Goal: Task Accomplishment & Management: Complete application form

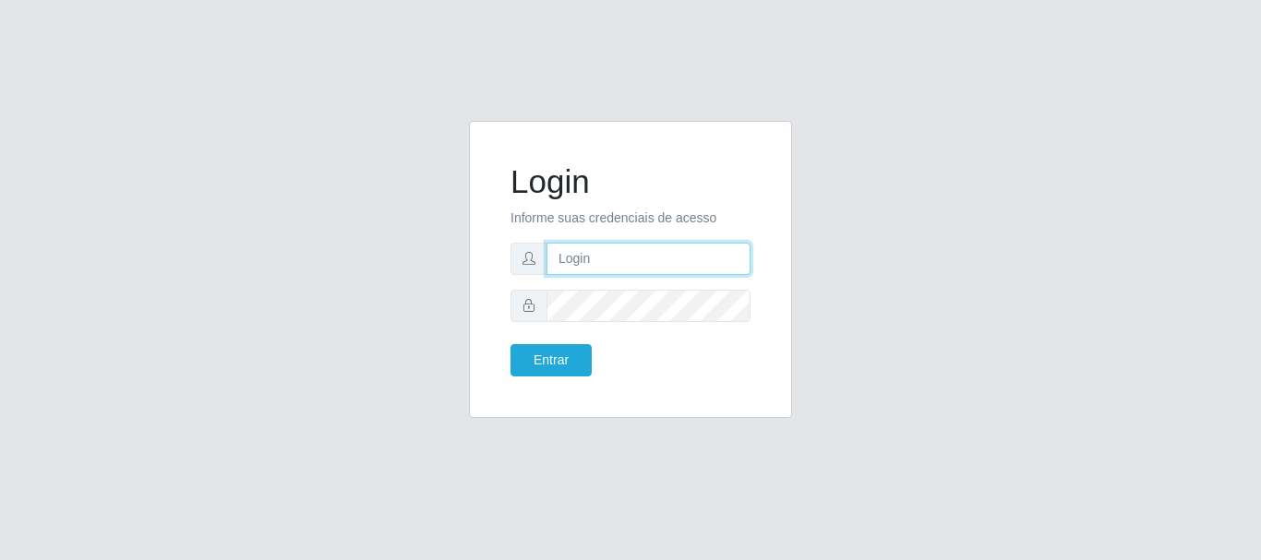
type input "caio@B1"
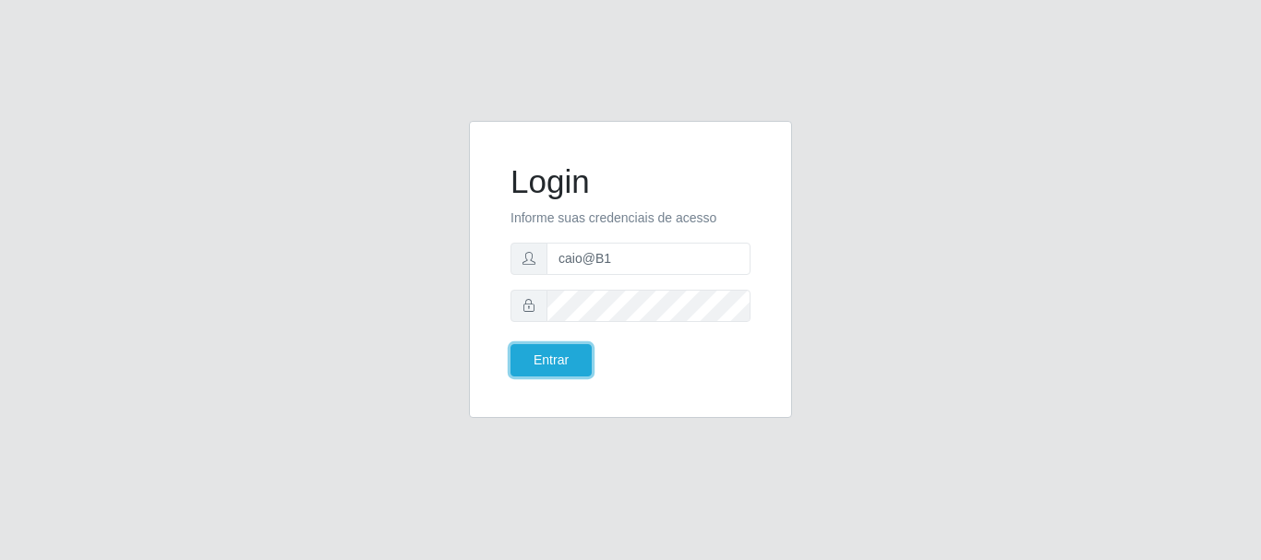
click at [563, 362] on button "Entrar" at bounding box center [550, 360] width 81 height 32
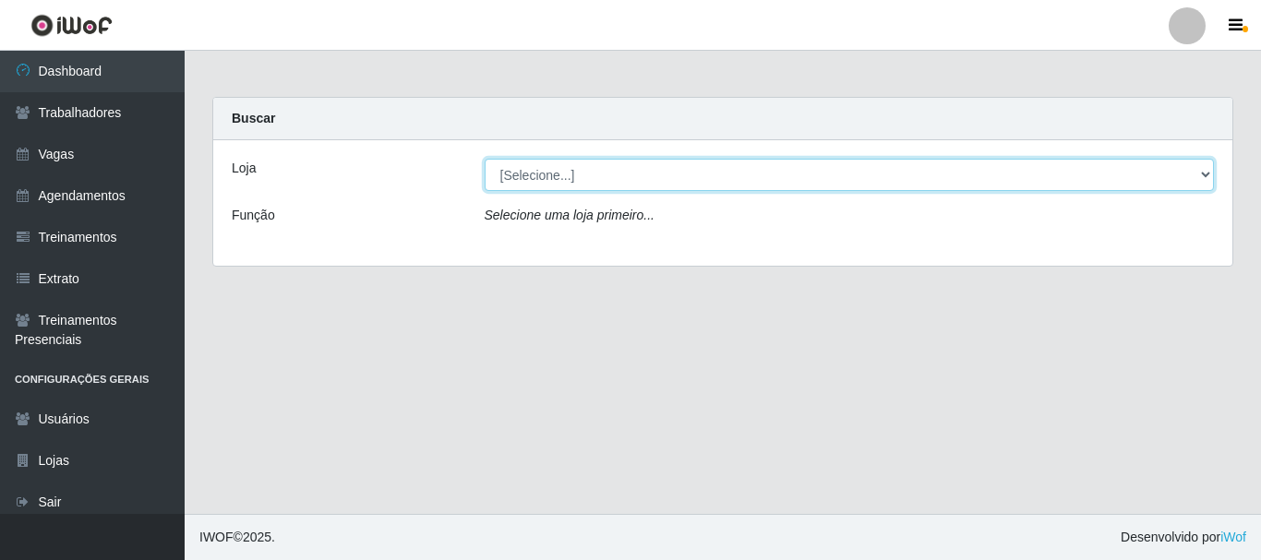
click at [1209, 177] on select "[Selecione...] Bemais Supermercados - B1 [GEOGRAPHIC_DATA]" at bounding box center [850, 175] width 730 height 32
select select "403"
click at [485, 159] on select "[Selecione...] Bemais Supermercados - B1 [GEOGRAPHIC_DATA]" at bounding box center [850, 175] width 730 height 32
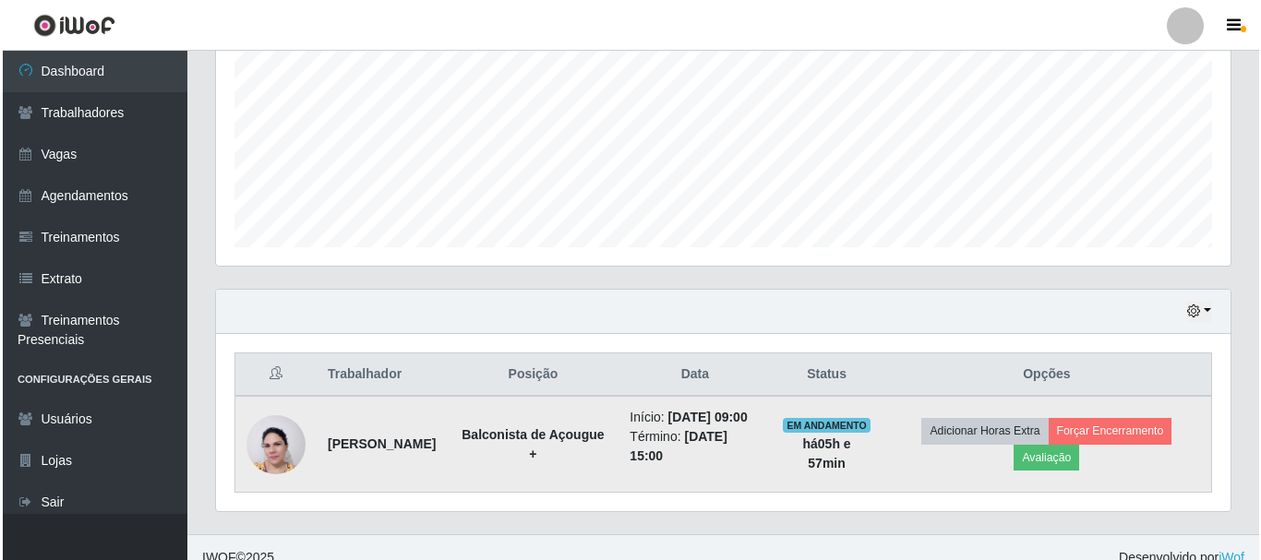
scroll to position [427, 0]
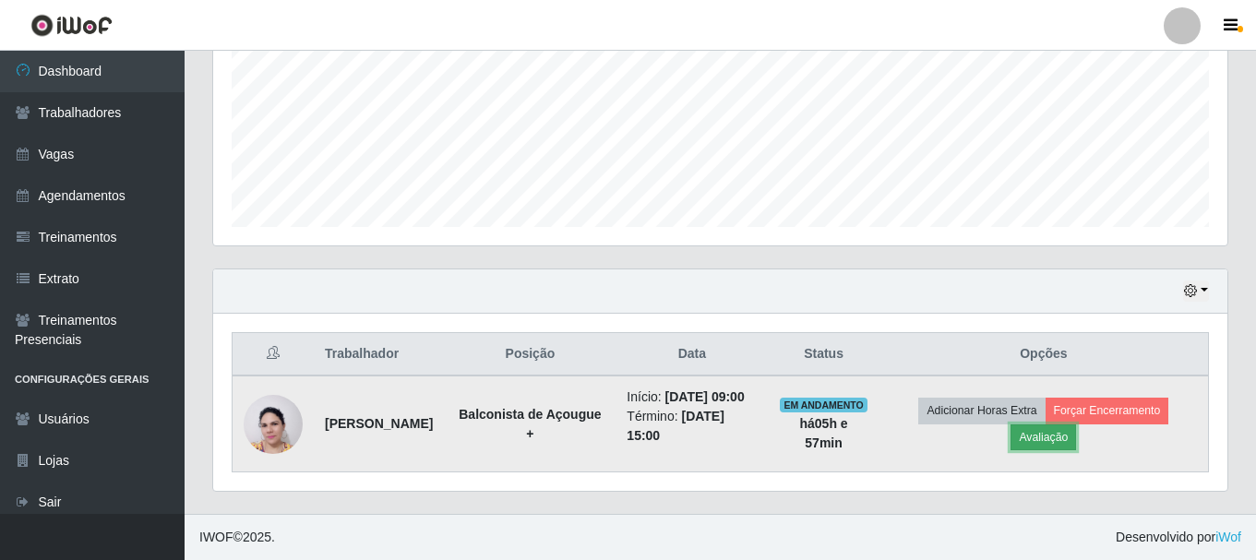
click at [1046, 444] on button "Avaliação" at bounding box center [1044, 438] width 66 height 26
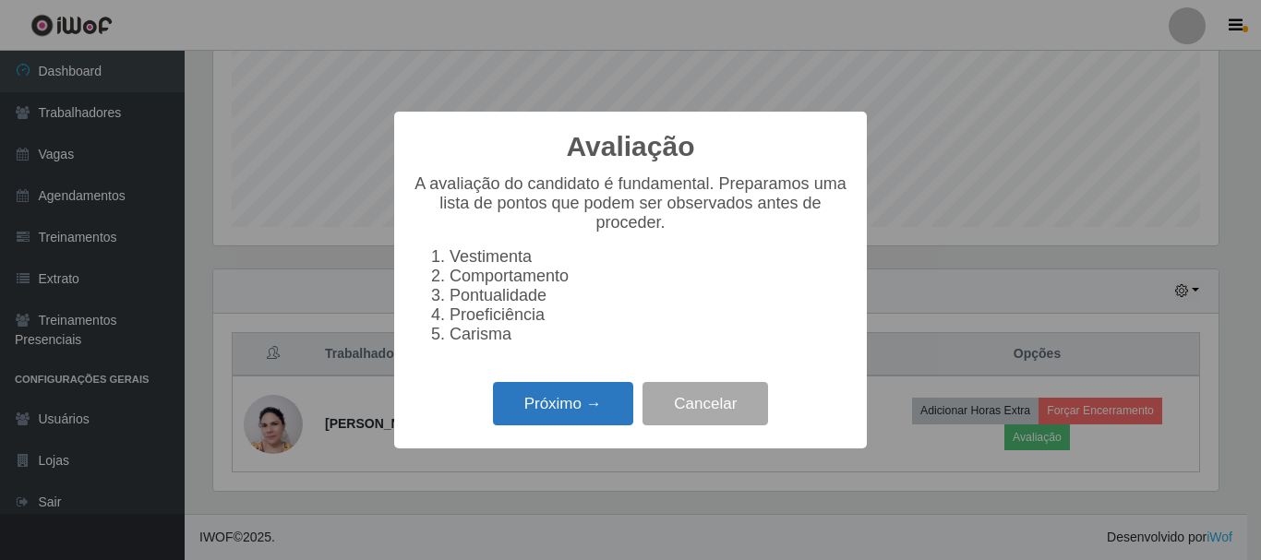
click at [576, 396] on button "Próximo →" at bounding box center [563, 403] width 140 height 43
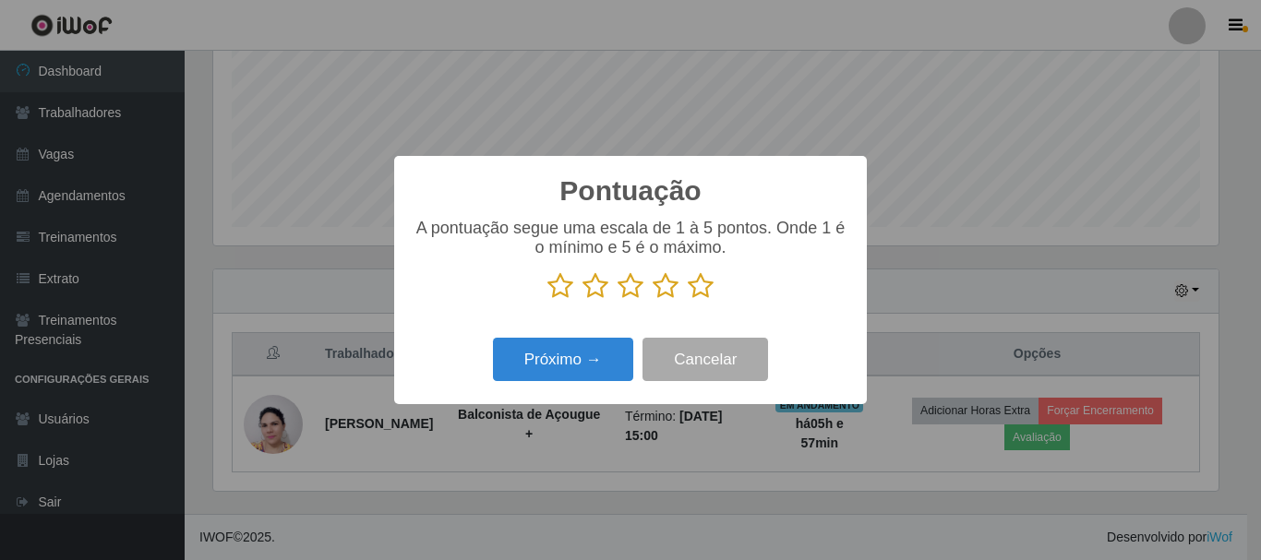
scroll to position [922653, 922031]
click at [710, 284] on icon at bounding box center [701, 286] width 26 height 28
click at [688, 300] on input "radio" at bounding box center [688, 300] width 0 height 0
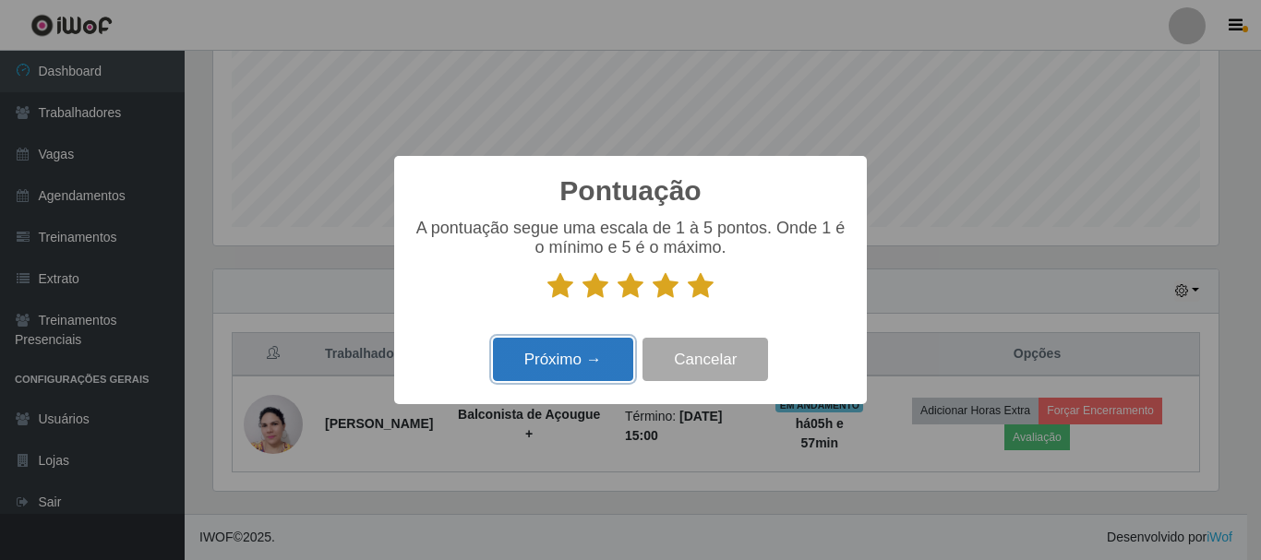
click at [600, 357] on button "Próximo →" at bounding box center [563, 359] width 140 height 43
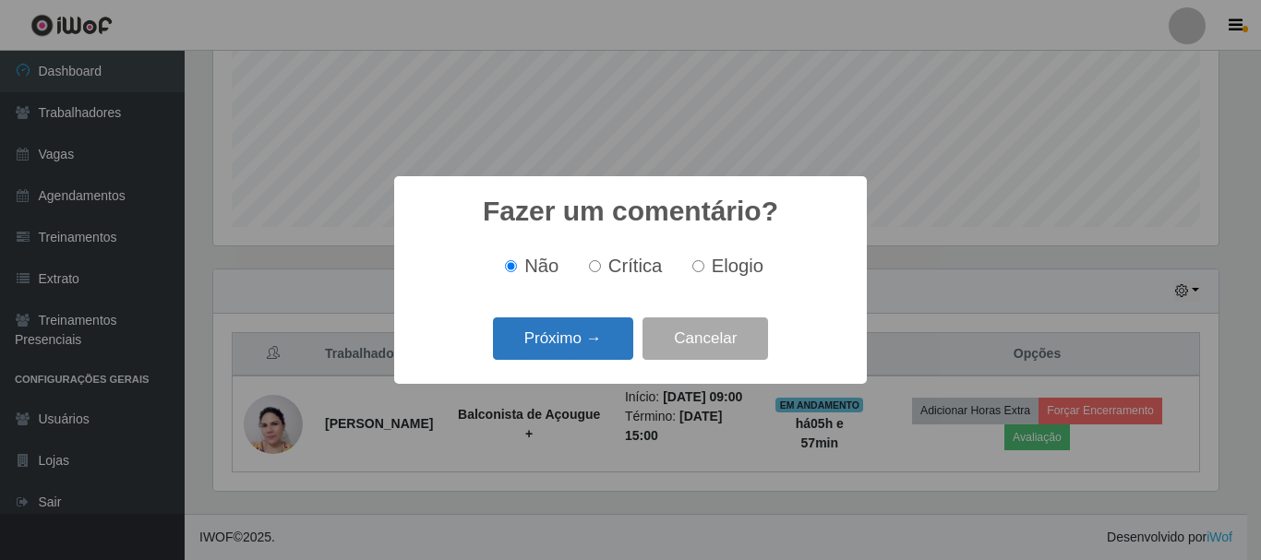
click at [572, 342] on button "Próximo →" at bounding box center [563, 339] width 140 height 43
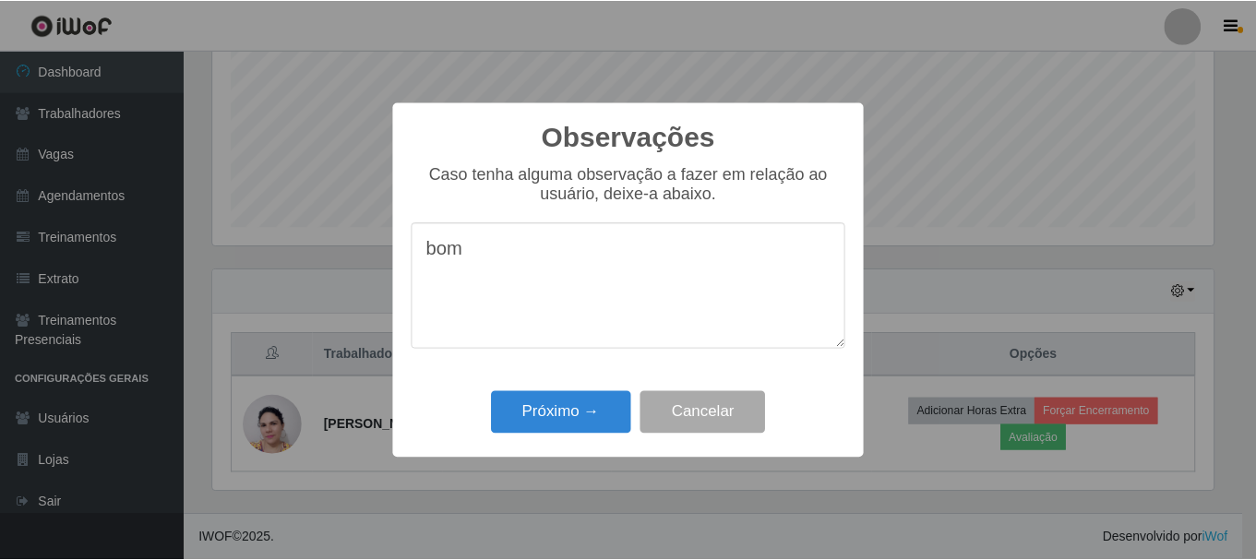
scroll to position [433, 0]
type textarea "bom"
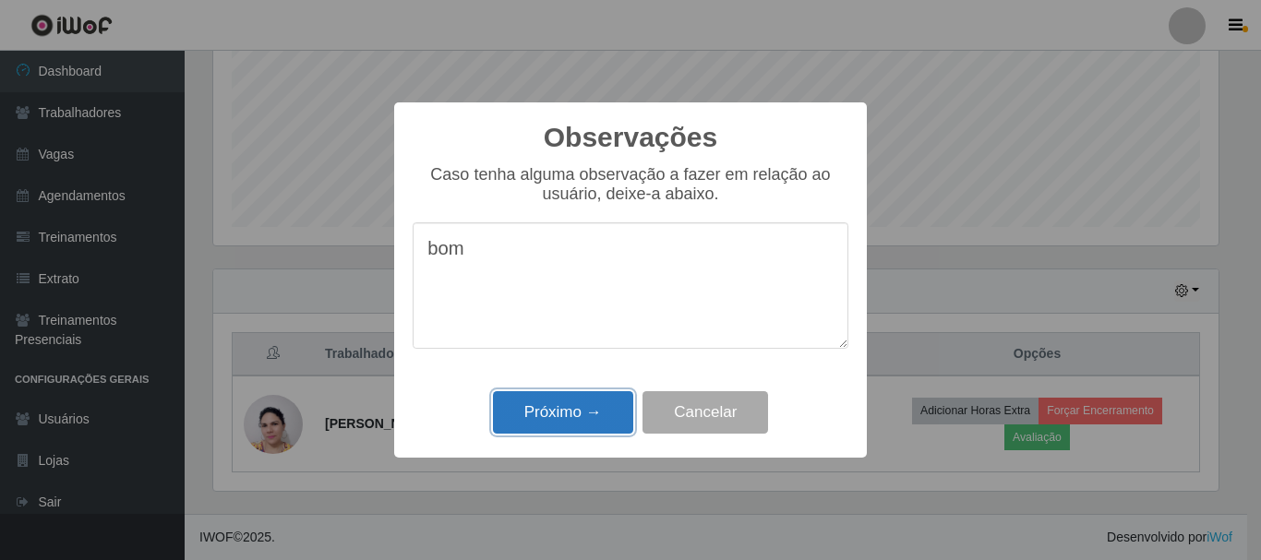
click at [538, 402] on button "Próximo →" at bounding box center [563, 412] width 140 height 43
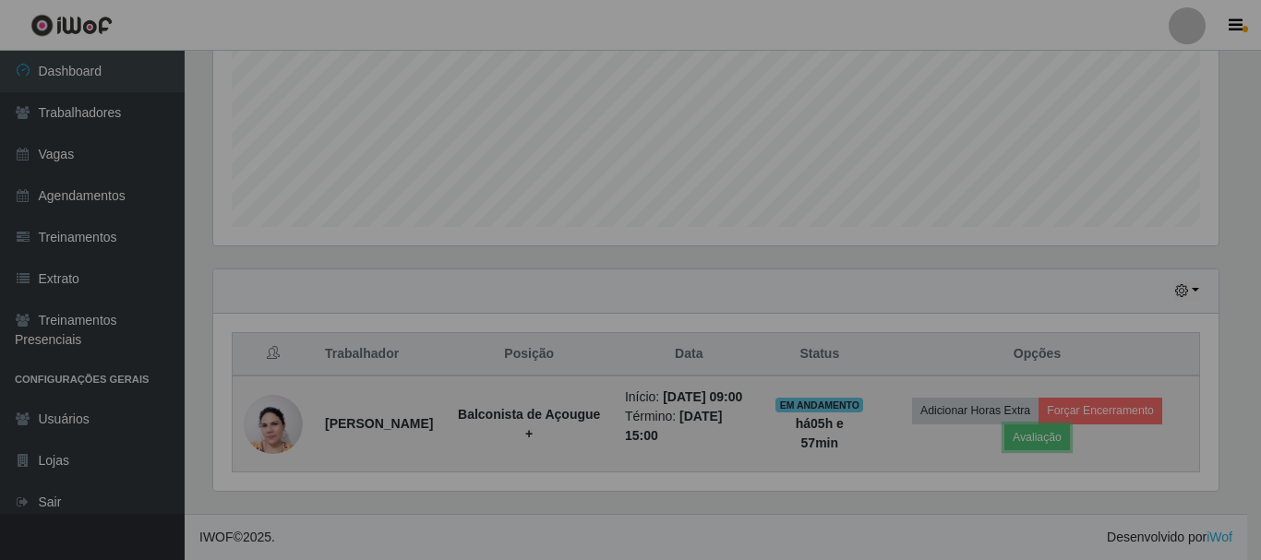
scroll to position [383, 1014]
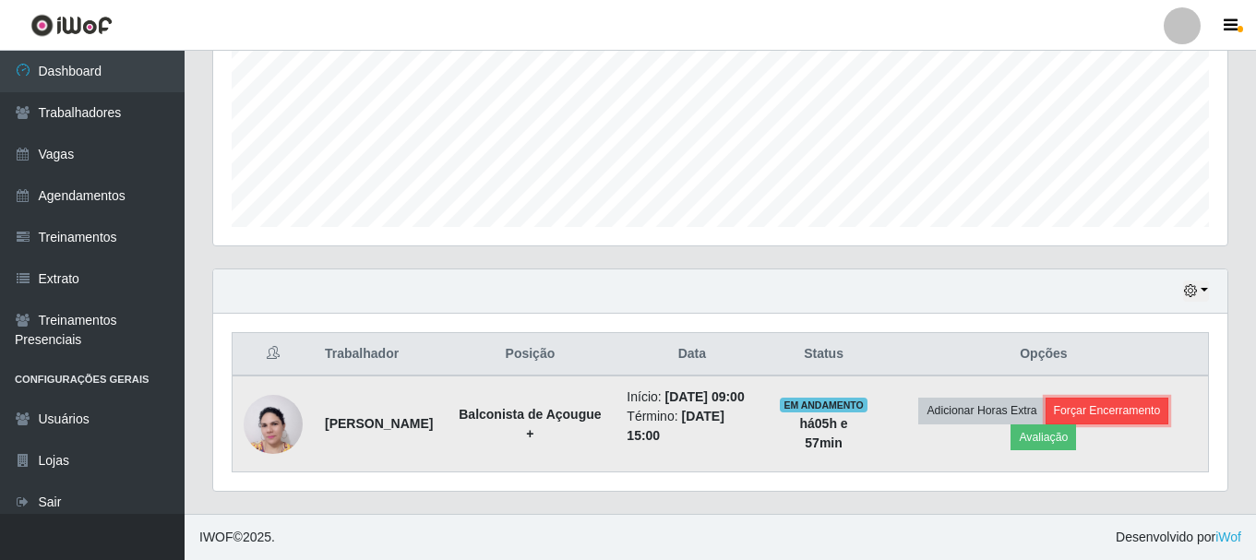
click at [1099, 415] on button "Forçar Encerramento" at bounding box center [1108, 411] width 124 height 26
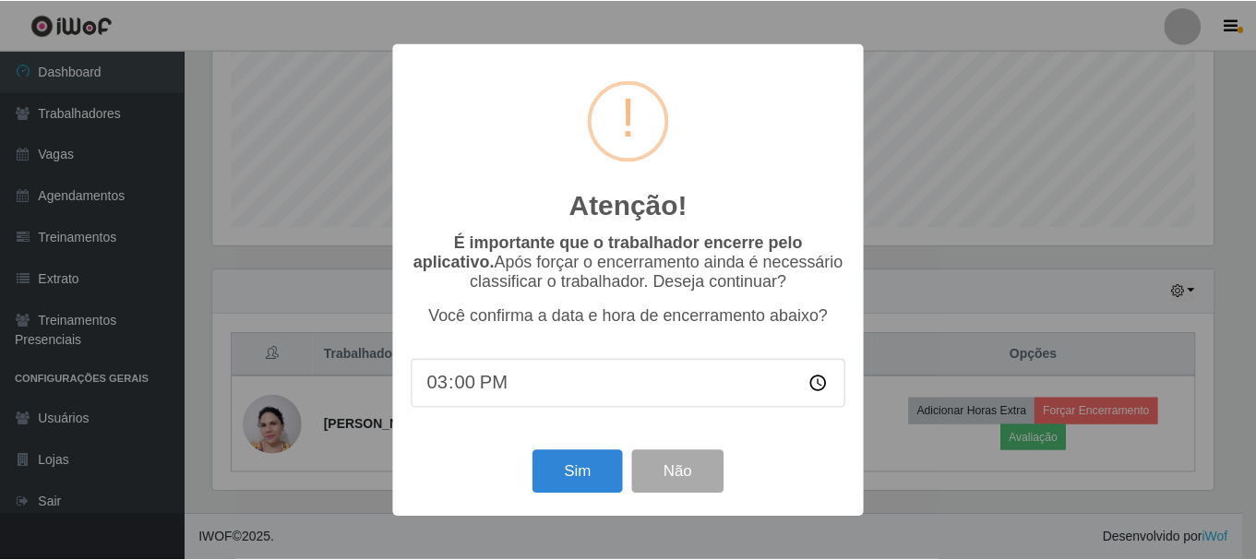
scroll to position [383, 1005]
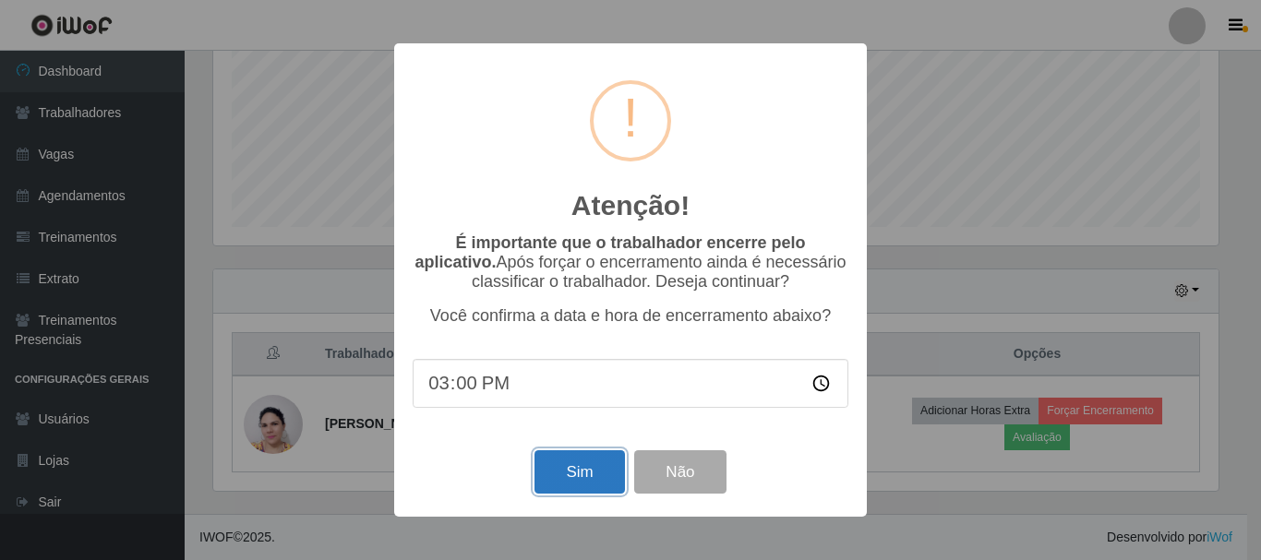
click at [555, 477] on button "Sim" at bounding box center [579, 471] width 90 height 43
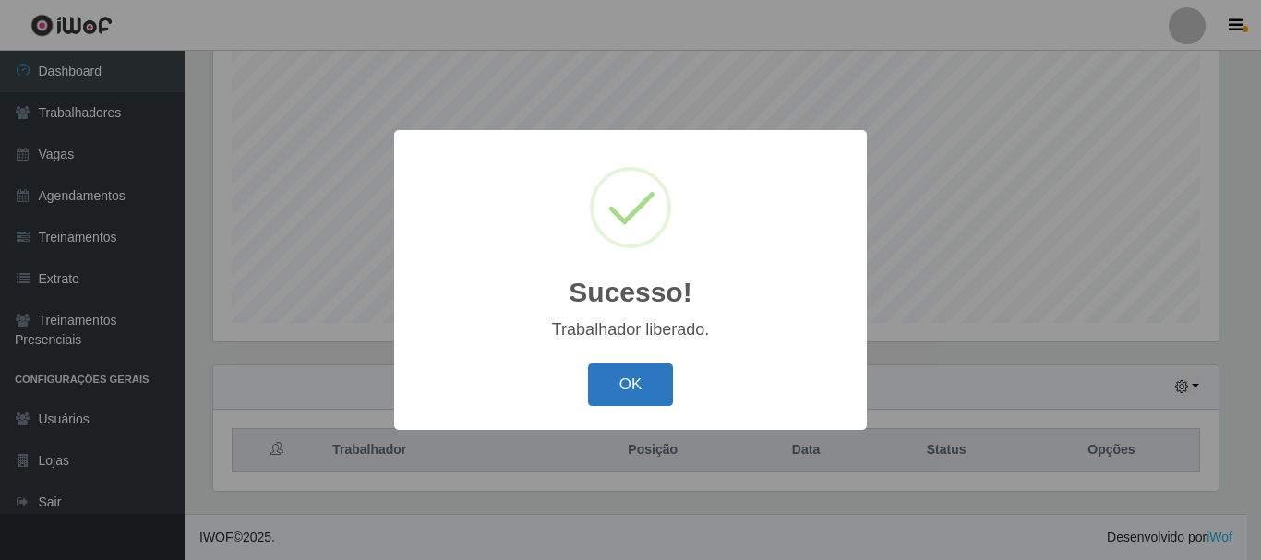
click at [610, 393] on button "OK" at bounding box center [631, 385] width 86 height 43
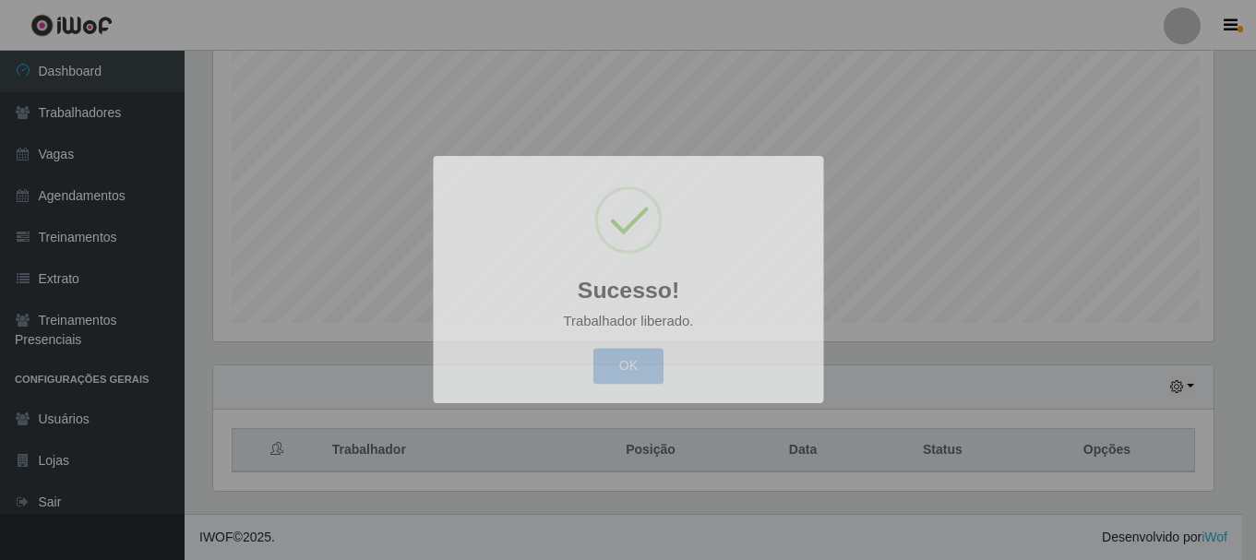
scroll to position [383, 1014]
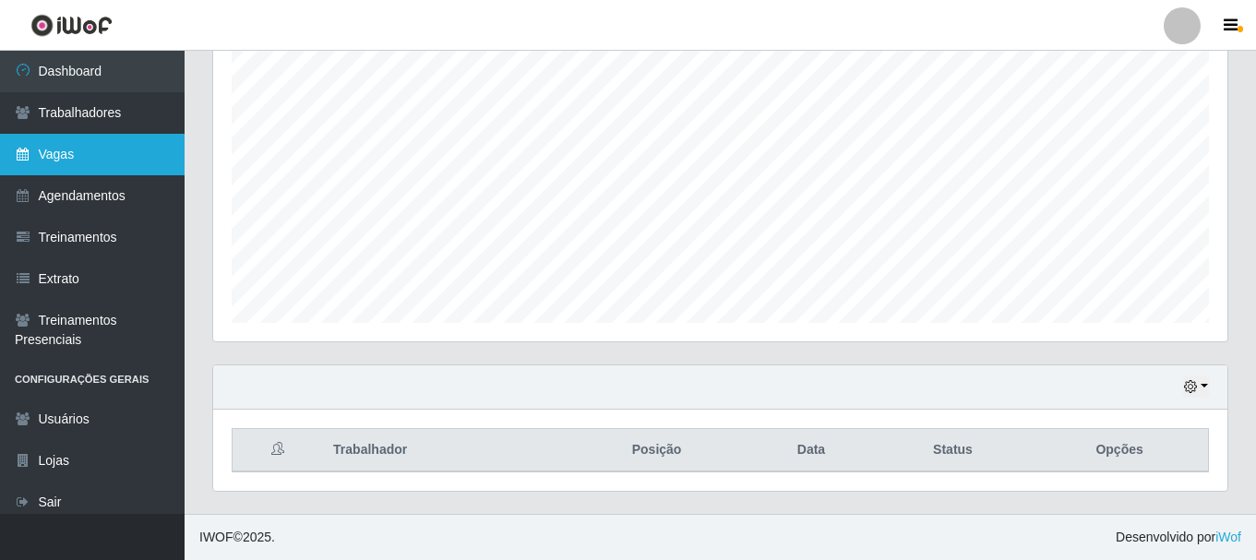
click at [62, 147] on link "Vagas" at bounding box center [92, 155] width 185 height 42
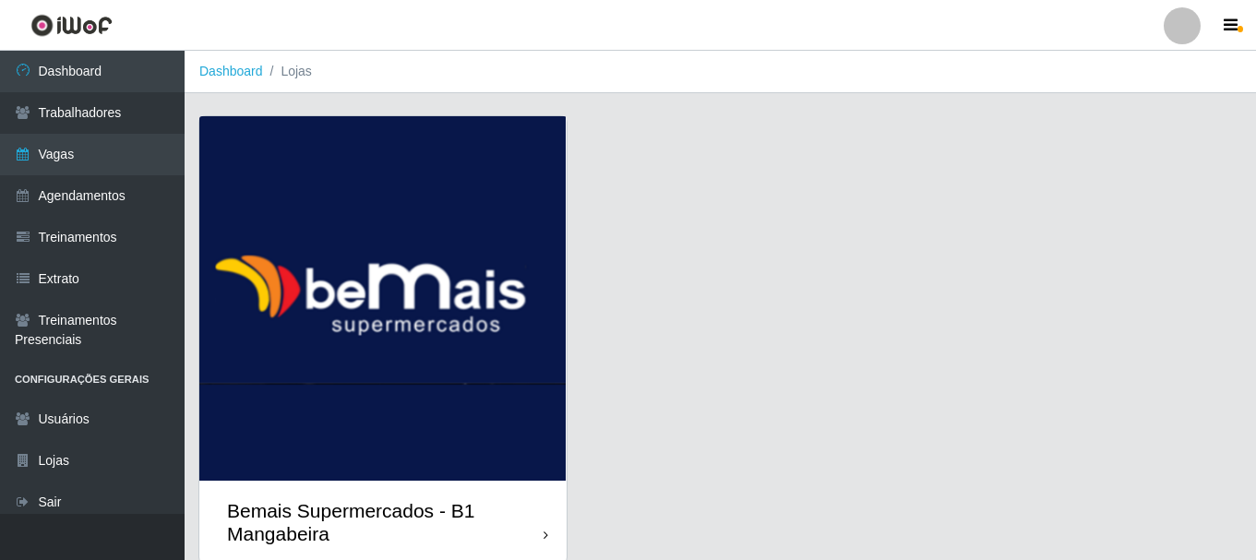
click at [268, 253] on img at bounding box center [382, 298] width 367 height 365
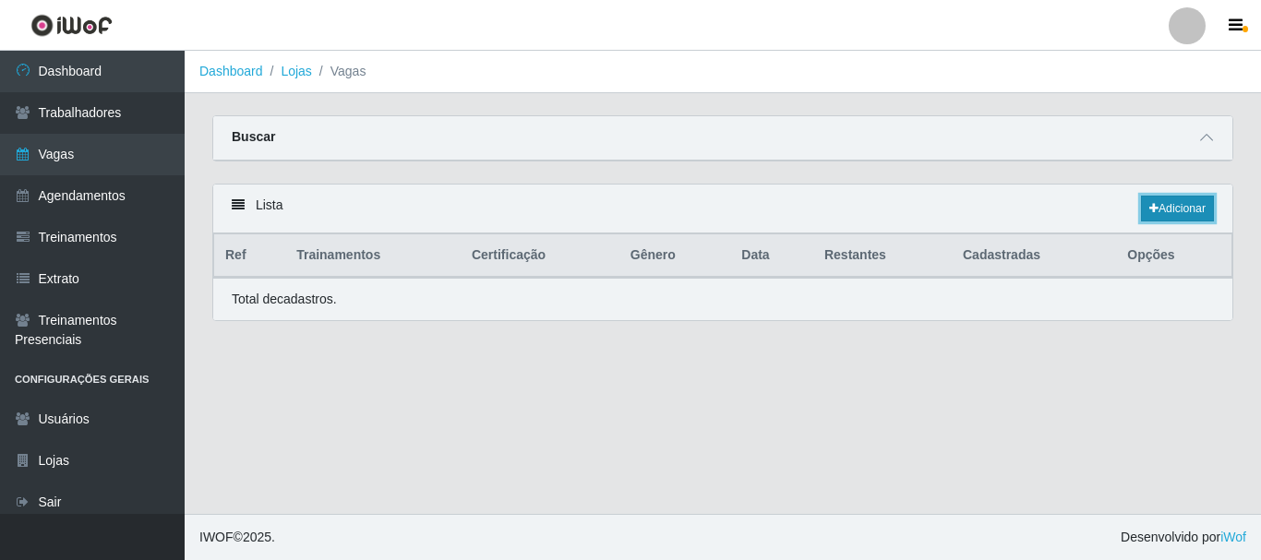
click at [1174, 202] on link "Adicionar" at bounding box center [1177, 209] width 73 height 26
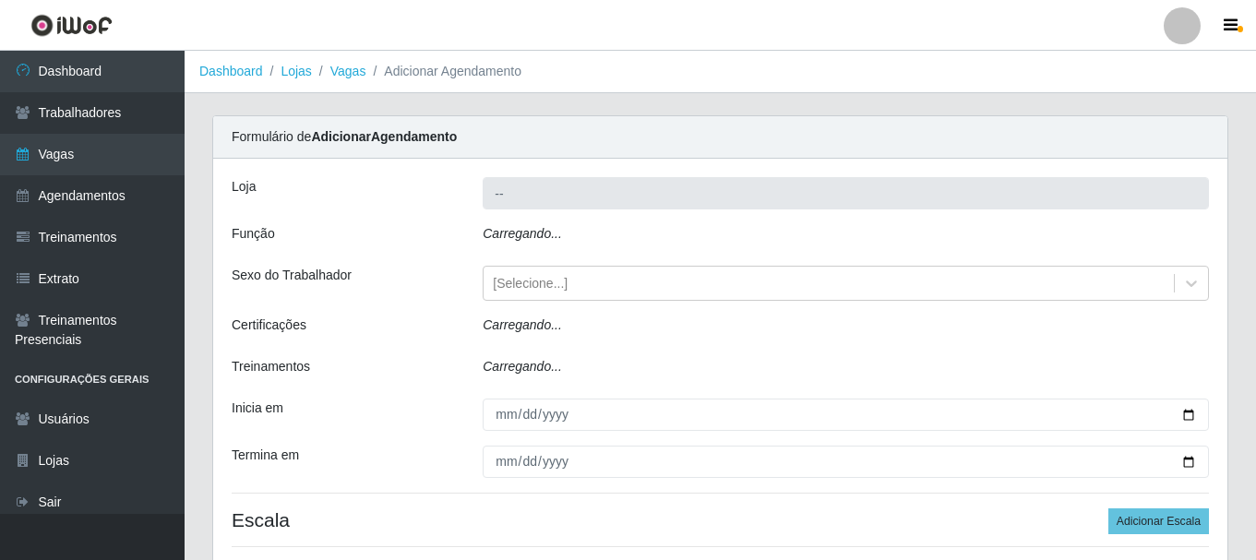
type input "Bemais Supermercados - B1 Mangabeira"
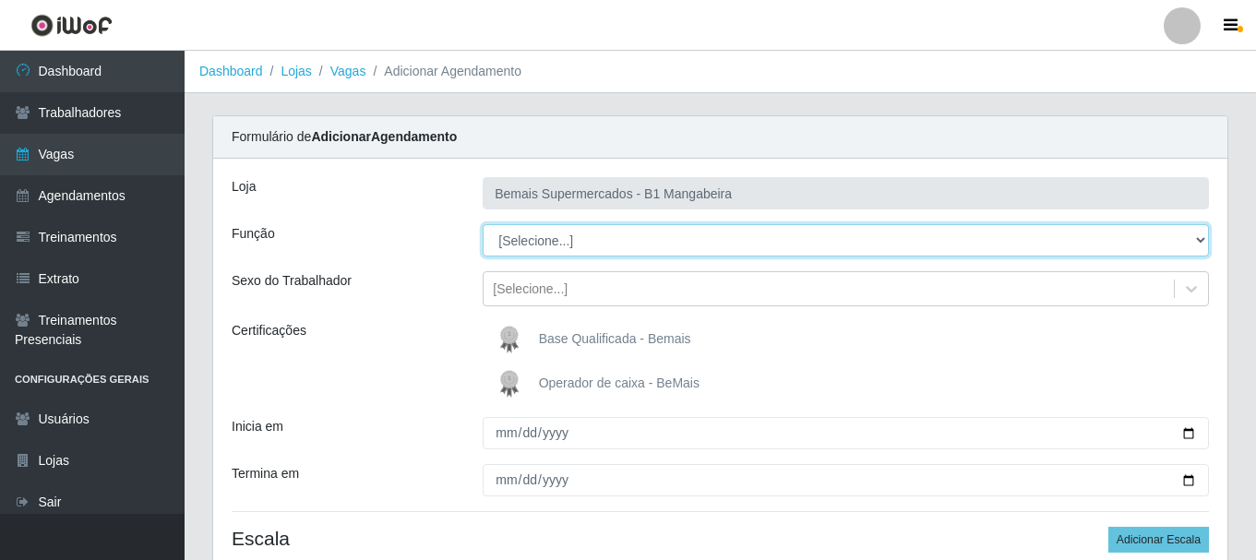
click at [1193, 243] on select "[Selecione...] ASG ASG + ASG ++ Balconista de Açougue Balconista de Açougue + B…" at bounding box center [846, 240] width 726 height 32
select select "22"
click at [483, 224] on select "[Selecione...] ASG ASG + ASG ++ Balconista de Açougue Balconista de Açougue + B…" at bounding box center [846, 240] width 726 height 32
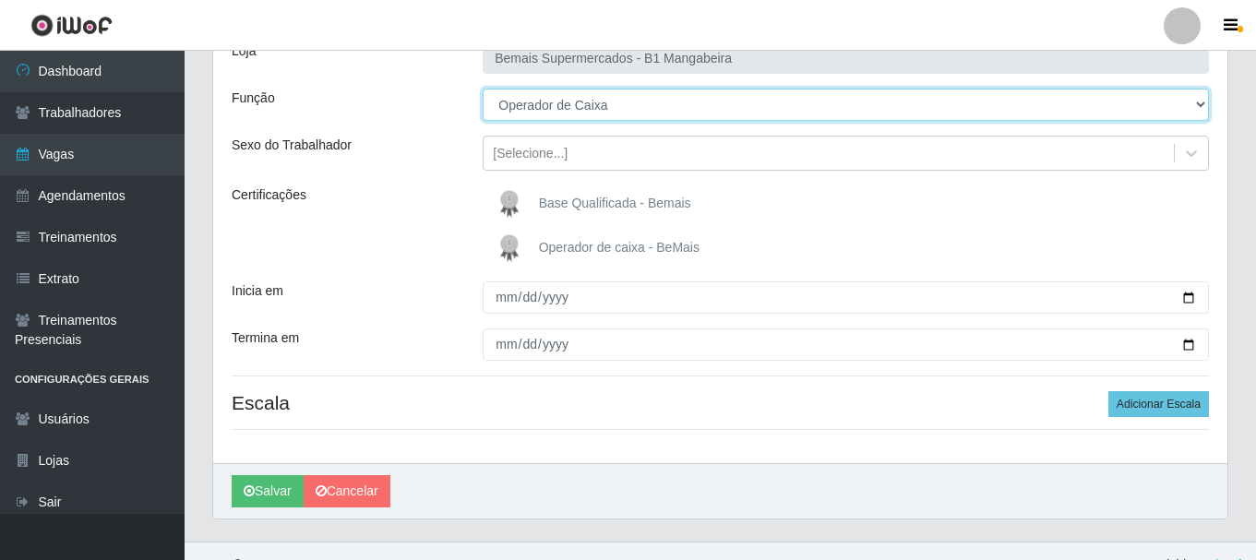
scroll to position [163, 0]
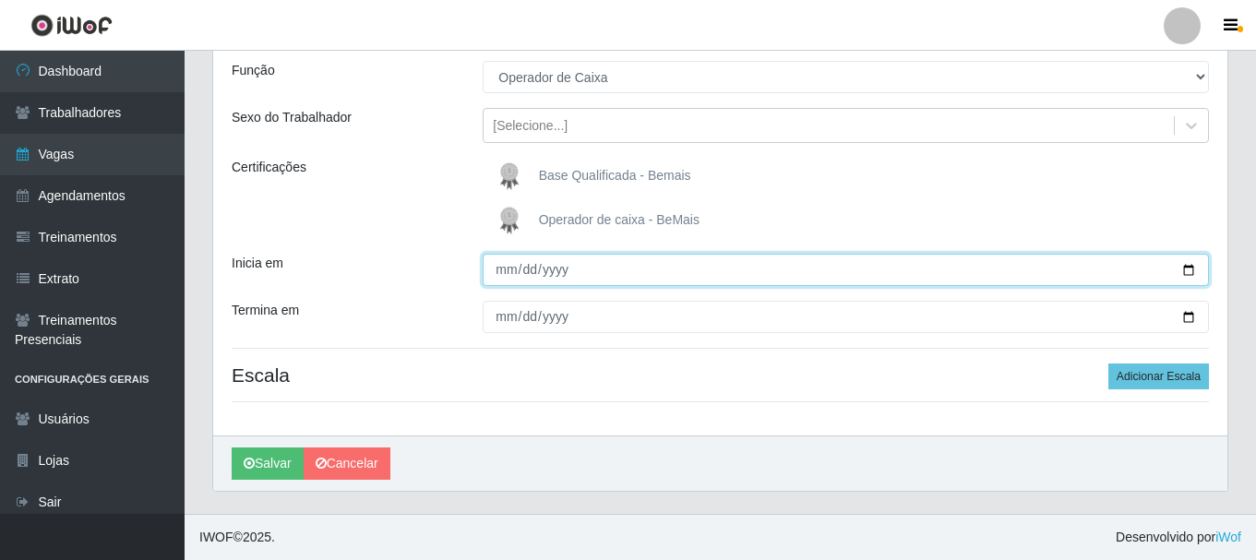
click at [594, 272] on input "Inicia em" at bounding box center [846, 270] width 726 height 32
type input "[DATE]"
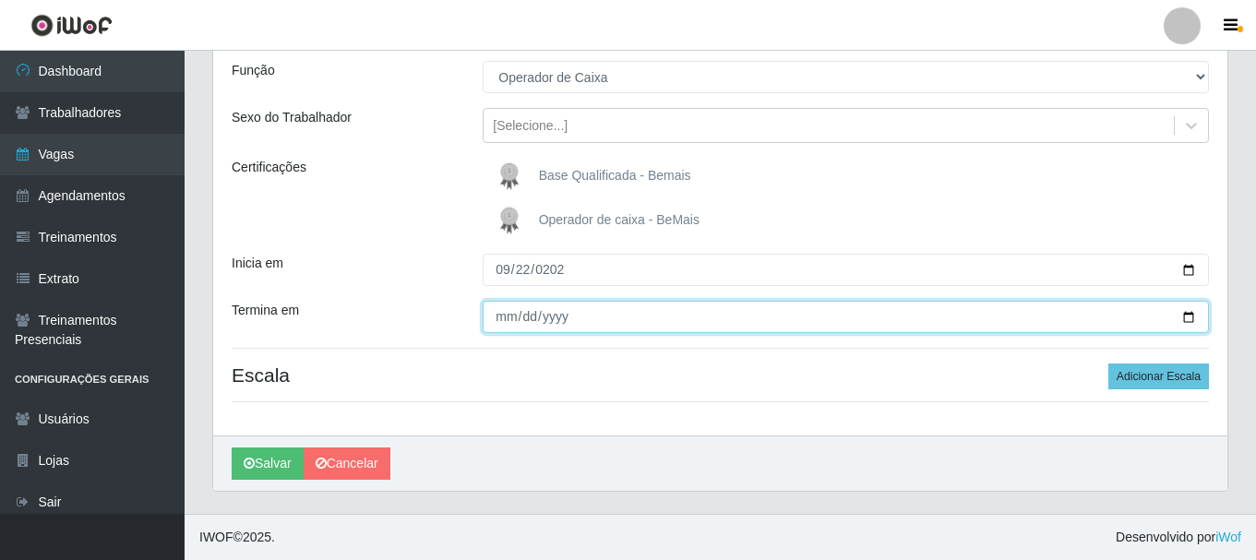
click at [522, 313] on input "Termina em" at bounding box center [846, 317] width 726 height 32
click at [511, 314] on input "Termina em" at bounding box center [846, 317] width 726 height 32
click at [510, 319] on input "Termina em" at bounding box center [846, 317] width 726 height 32
type input "[DATE]"
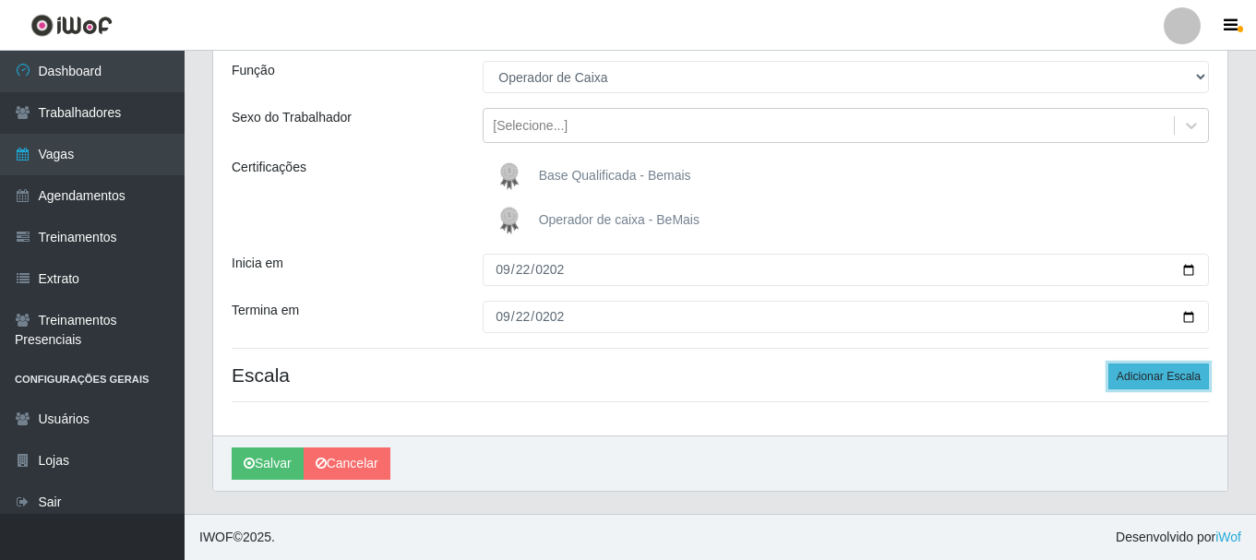
click at [1142, 376] on button "Adicionar Escala" at bounding box center [1159, 377] width 101 height 26
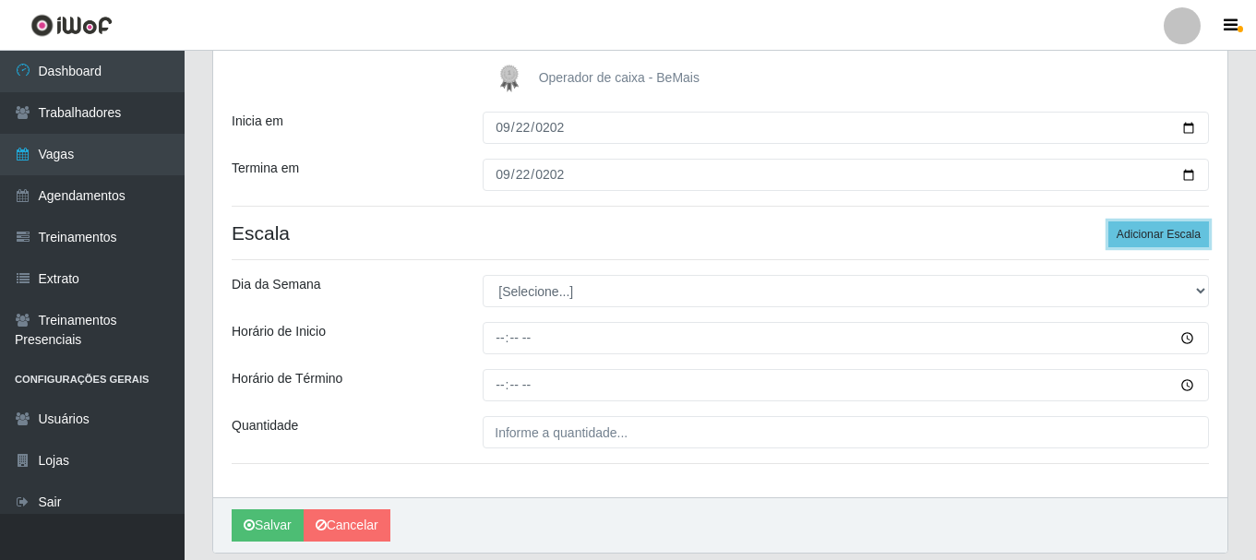
scroll to position [348, 0]
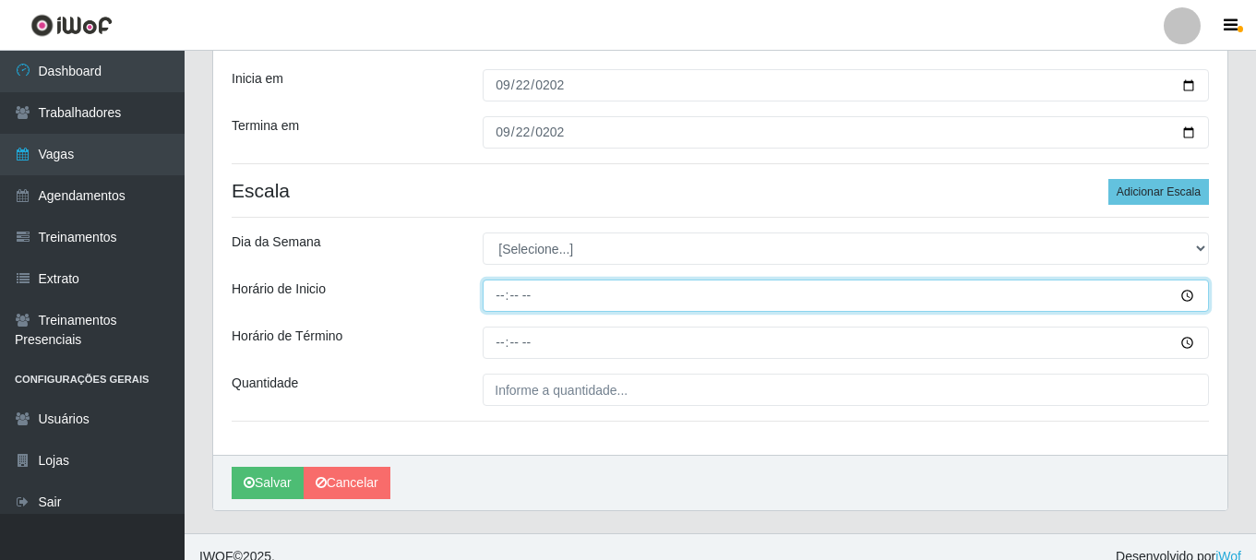
click at [506, 297] on input "Horário de Inicio" at bounding box center [846, 296] width 726 height 32
type input "15:00"
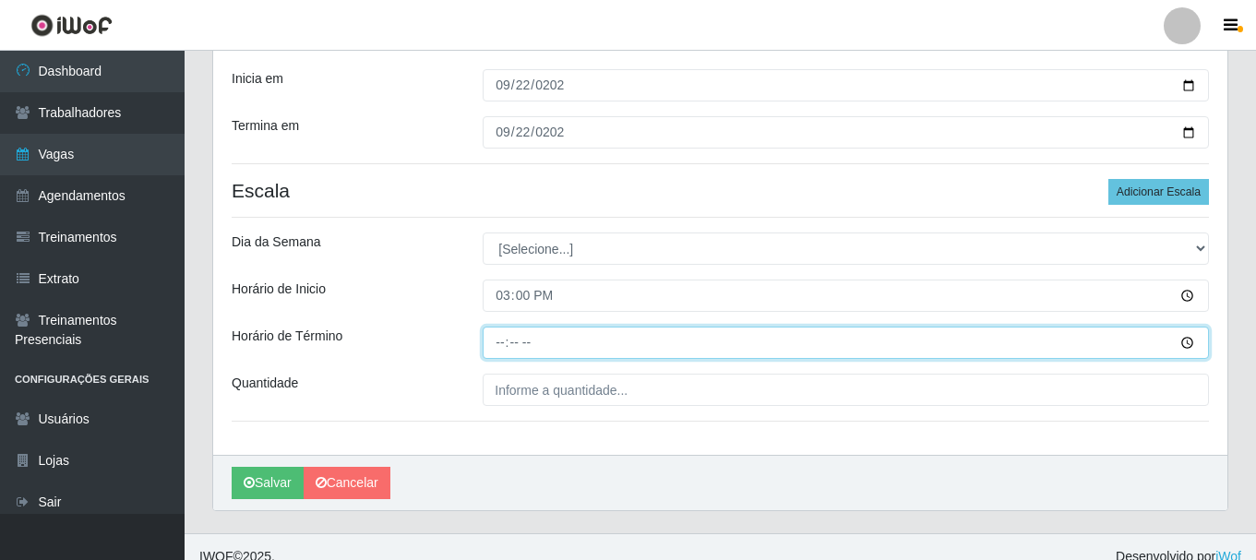
click at [505, 339] on input "Horário de Término" at bounding box center [846, 343] width 726 height 32
type input "21:00"
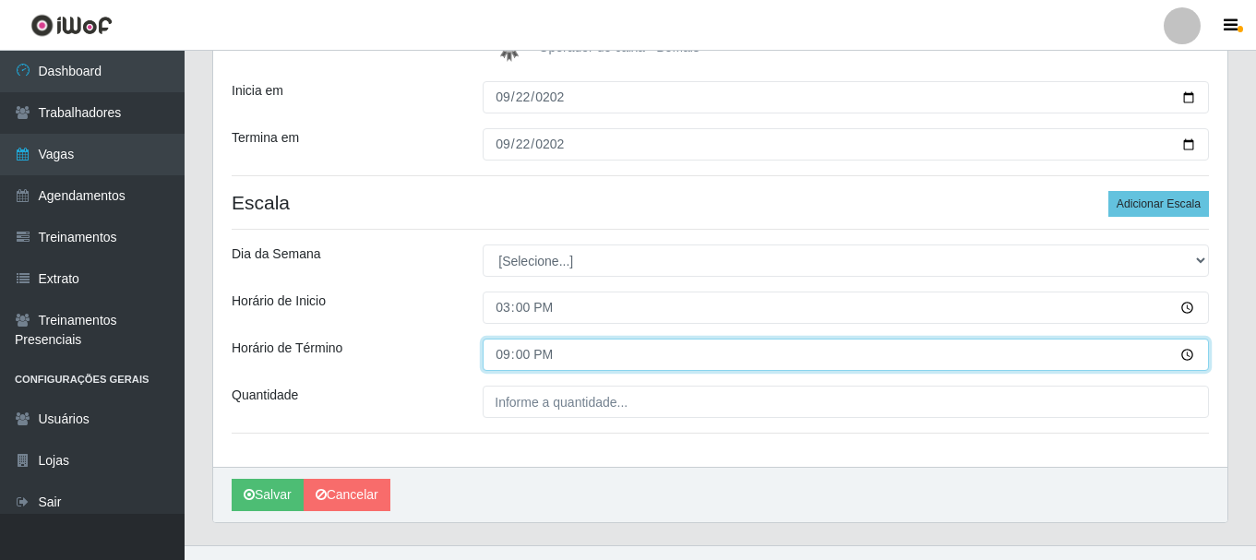
scroll to position [367, 0]
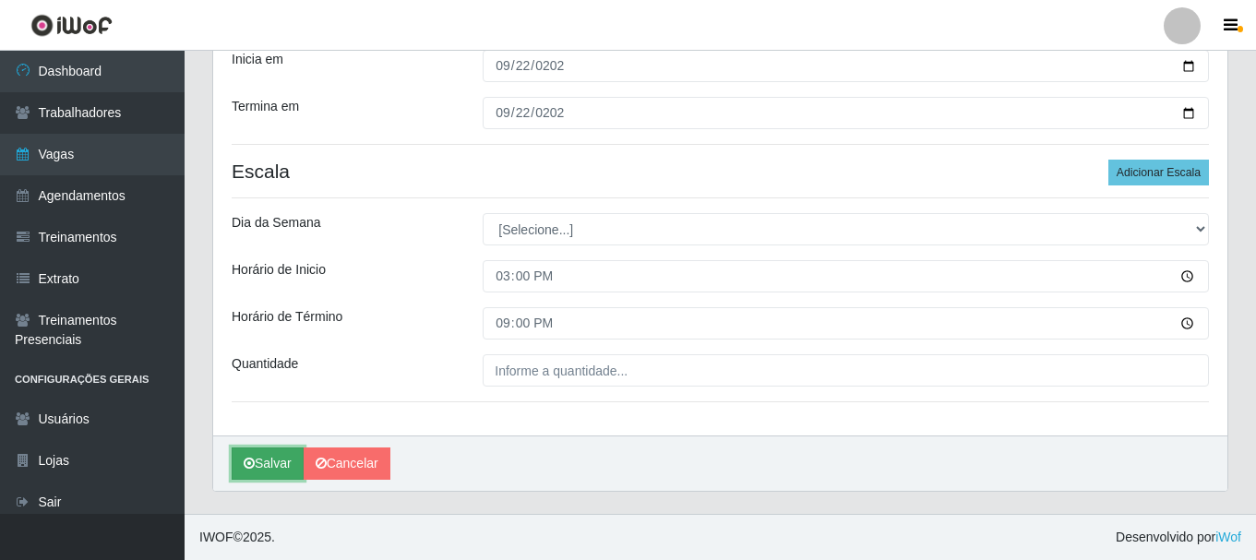
click at [272, 465] on button "Salvar" at bounding box center [268, 464] width 72 height 32
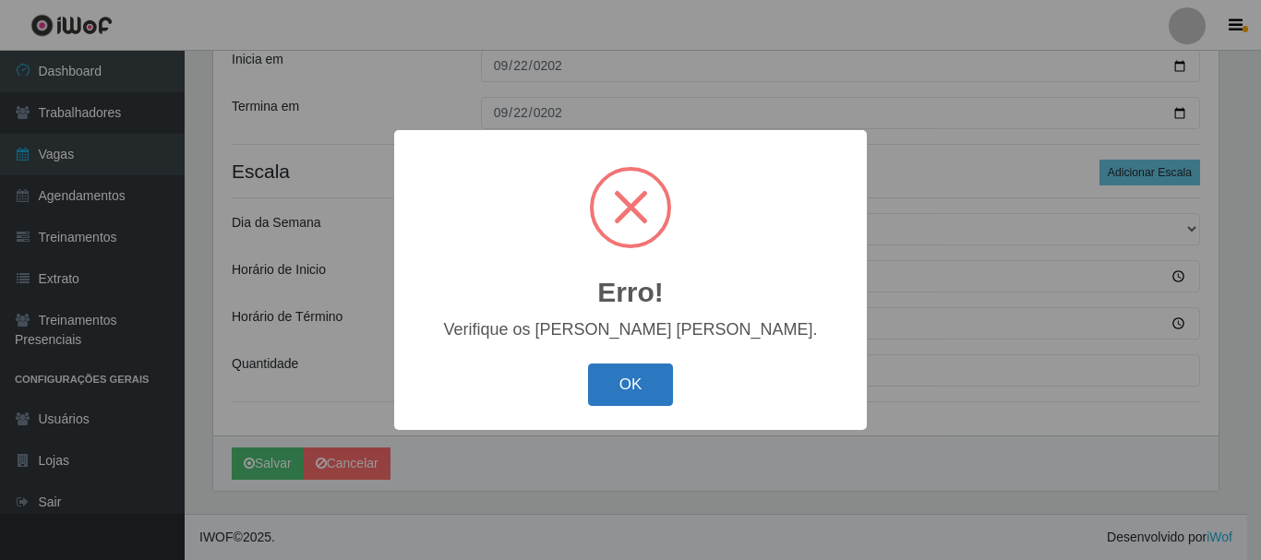
click at [647, 394] on button "OK" at bounding box center [631, 385] width 86 height 43
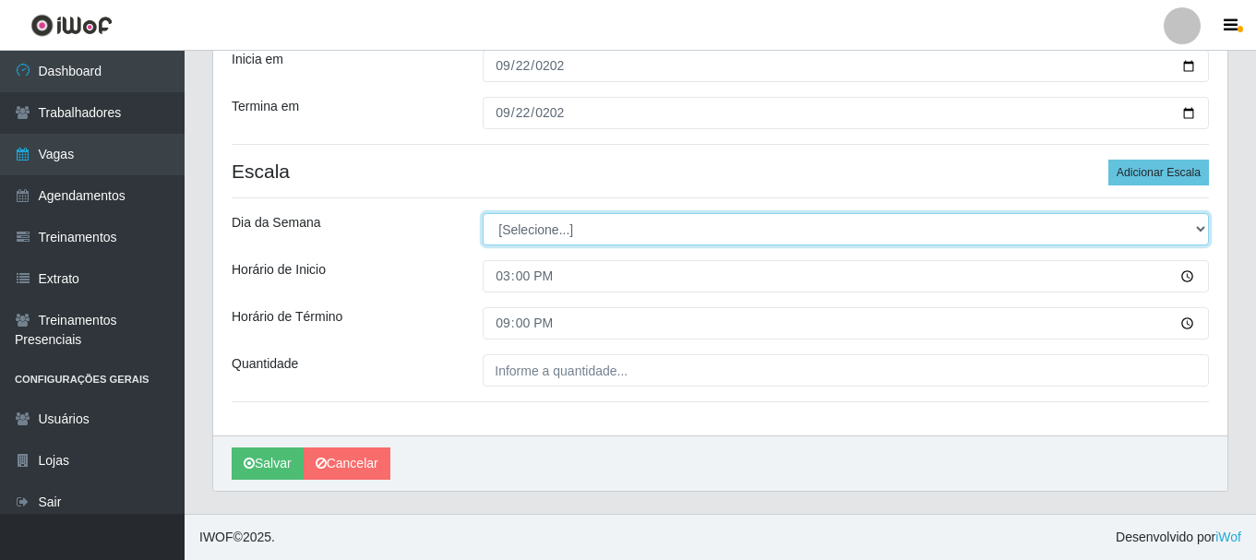
click at [1206, 227] on select "[Selecione...] Segunda Terça Quarta Quinta Sexta Sábado Domingo" at bounding box center [846, 229] width 726 height 32
select select "1"
click at [483, 213] on select "[Selecione...] Segunda Terça Quarta Quinta Sexta Sábado Domingo" at bounding box center [846, 229] width 726 height 32
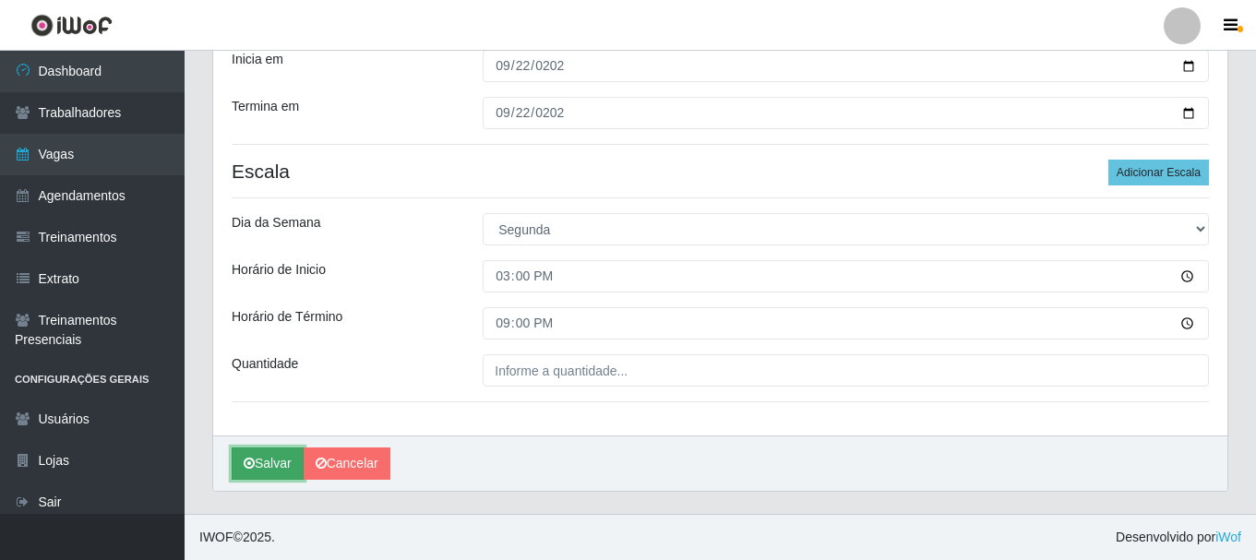
click at [282, 463] on button "Salvar" at bounding box center [268, 464] width 72 height 32
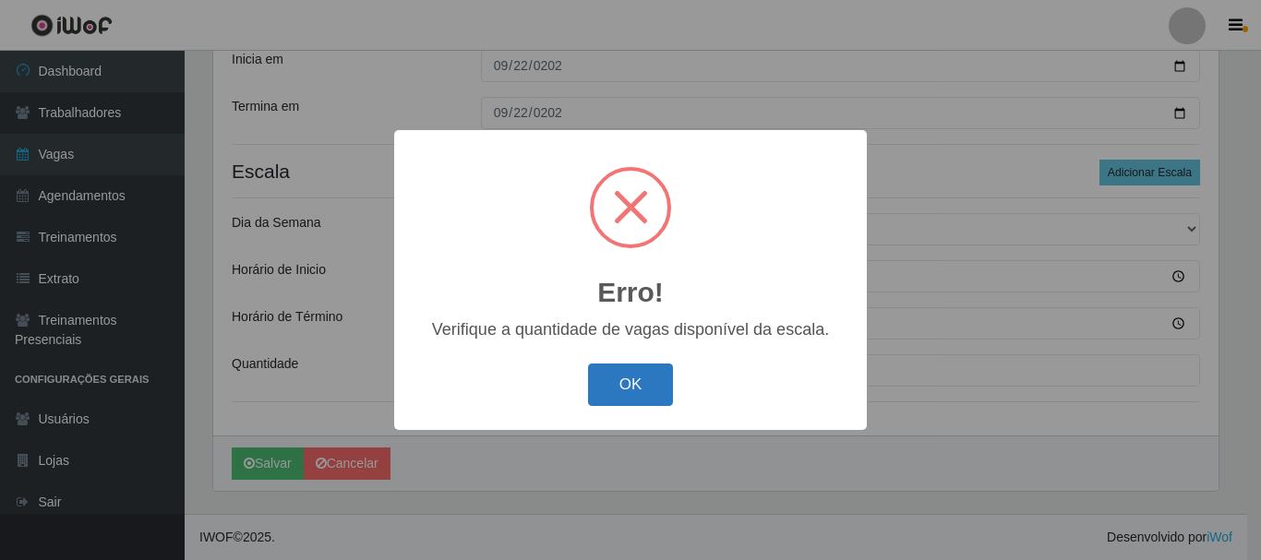
click at [609, 399] on button "OK" at bounding box center [631, 385] width 86 height 43
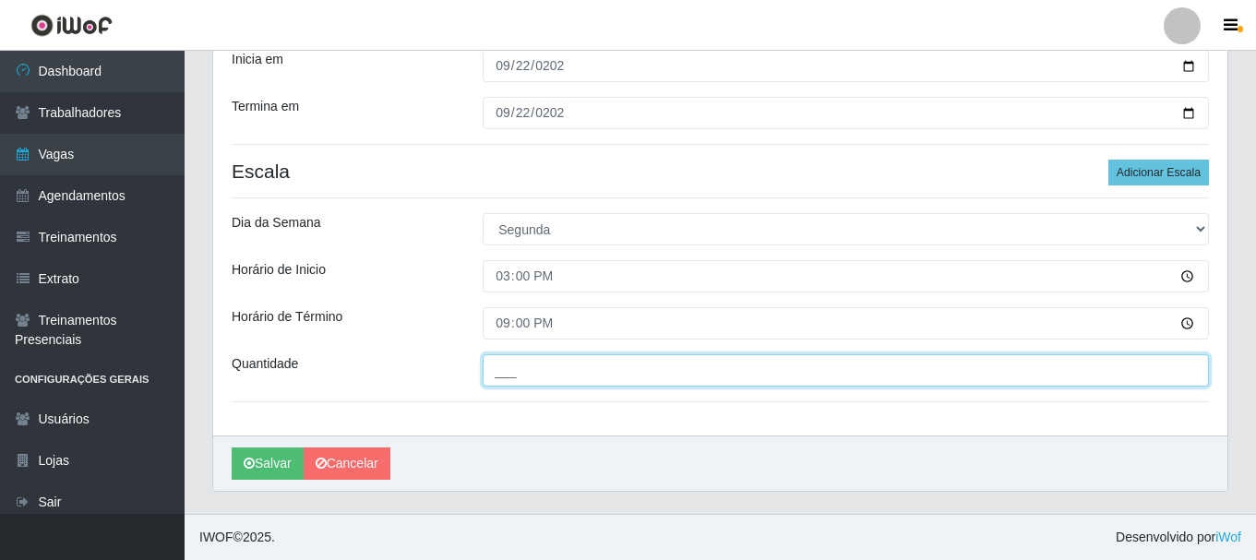
click at [552, 375] on input "___" at bounding box center [846, 370] width 726 height 32
type input "1__"
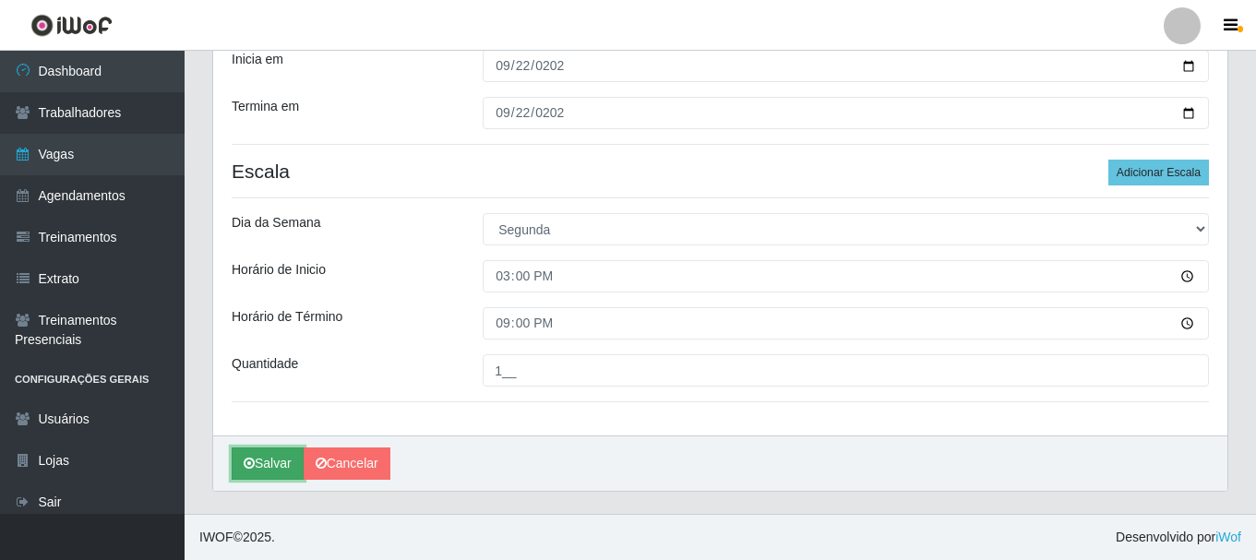
click at [280, 467] on button "Salvar" at bounding box center [268, 464] width 72 height 32
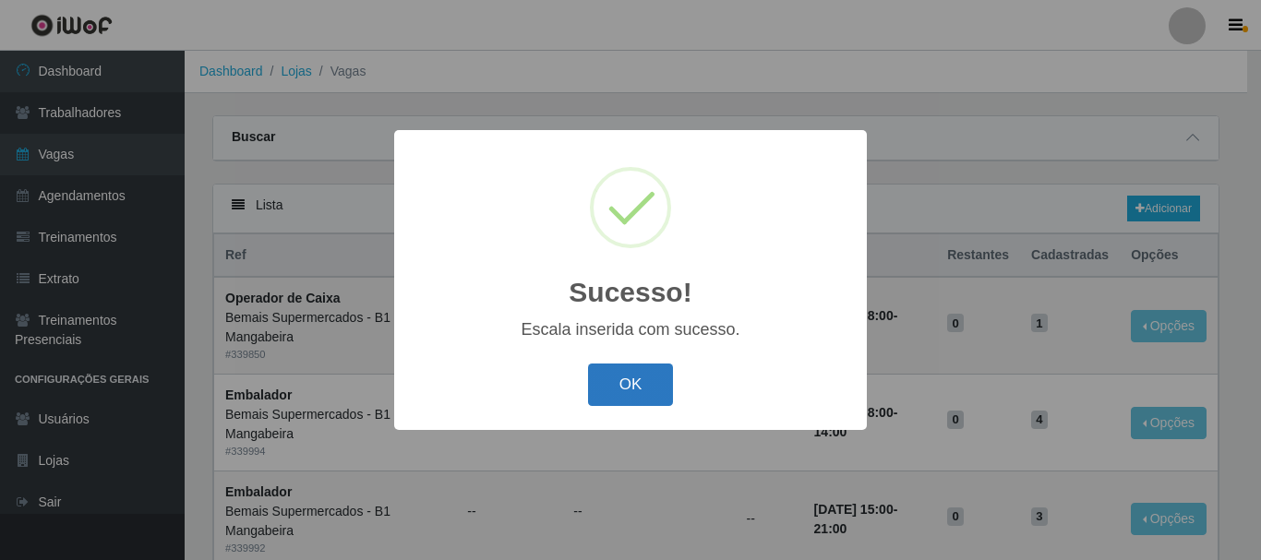
click at [656, 383] on button "OK" at bounding box center [631, 385] width 86 height 43
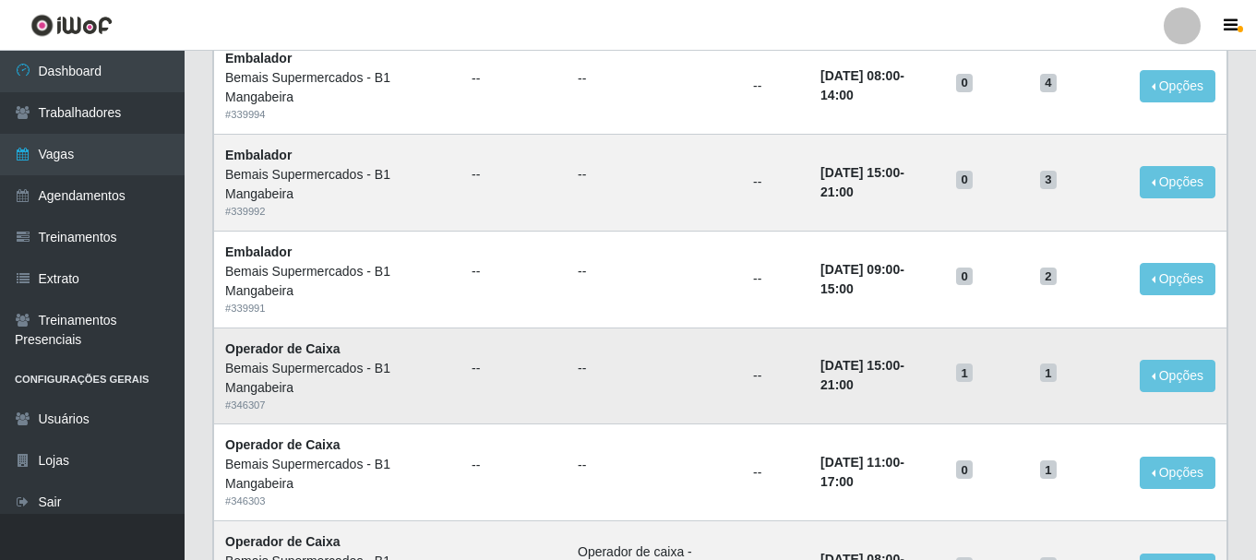
scroll to position [369, 0]
